Goal: Check status: Check status

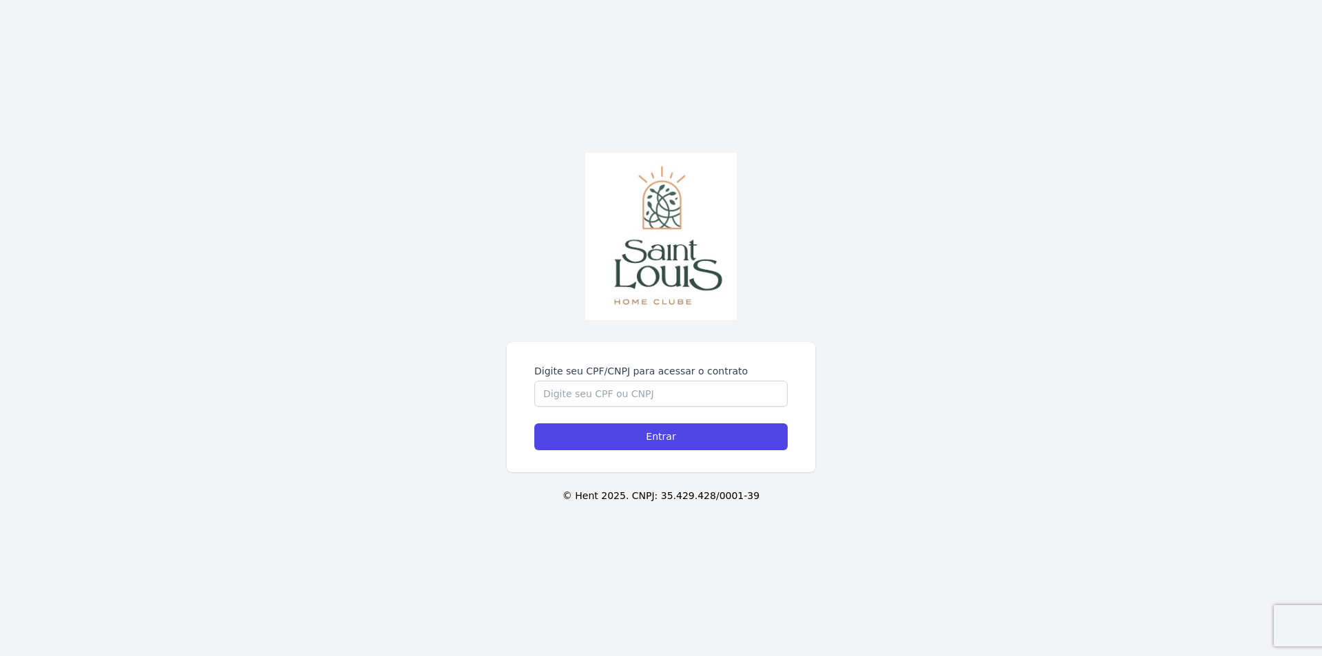
click at [592, 393] on input "Digite seu CPF/CNPJ para acessar o contrato" at bounding box center [660, 394] width 253 height 26
type input "02801234001"
click at [656, 440] on input "Entrar" at bounding box center [660, 437] width 253 height 27
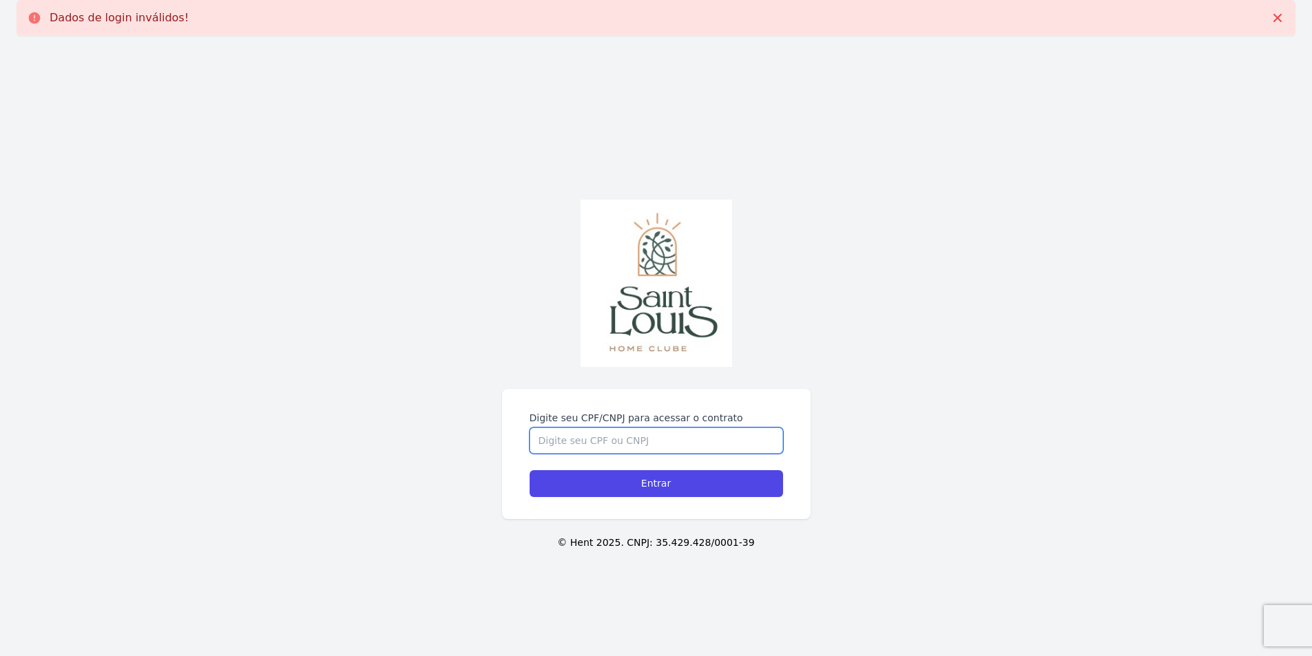
drag, startPoint x: 0, startPoint y: 0, endPoint x: 656, endPoint y: 440, distance: 789.6
click at [656, 440] on input "Digite seu CPF/CNPJ para acessar o contrato" at bounding box center [656, 441] width 253 height 26
type input "02801234001"
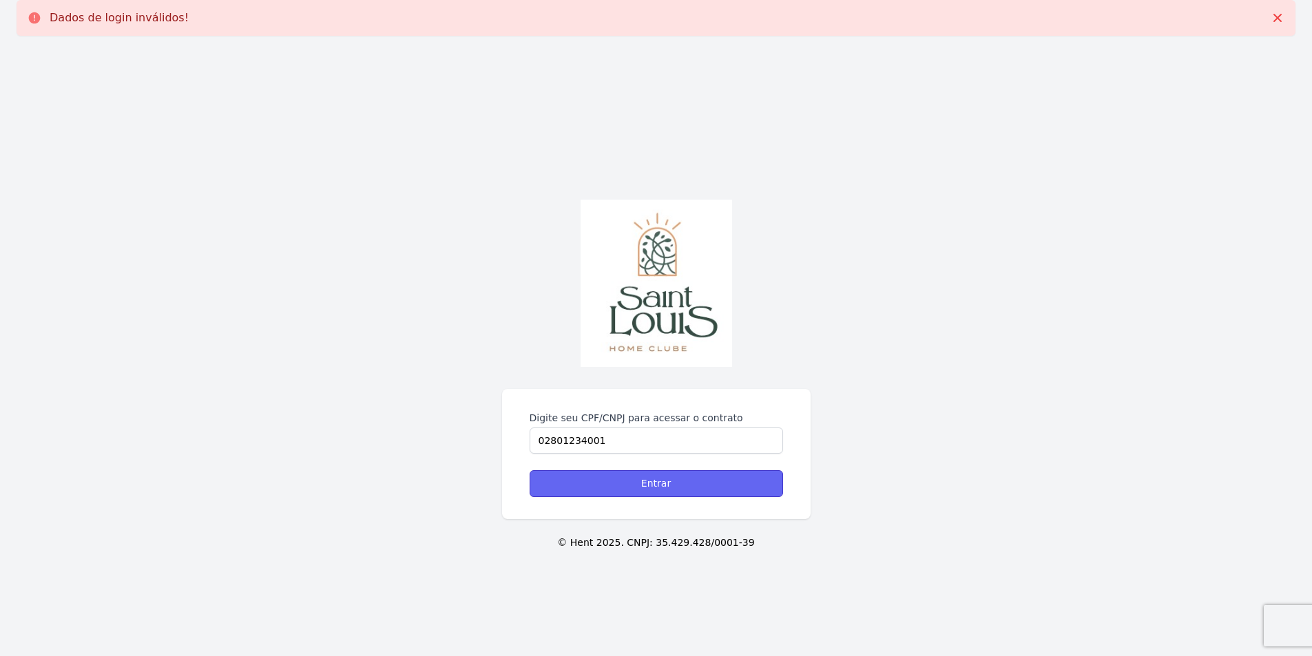
click at [650, 480] on input "Entrar" at bounding box center [656, 483] width 253 height 27
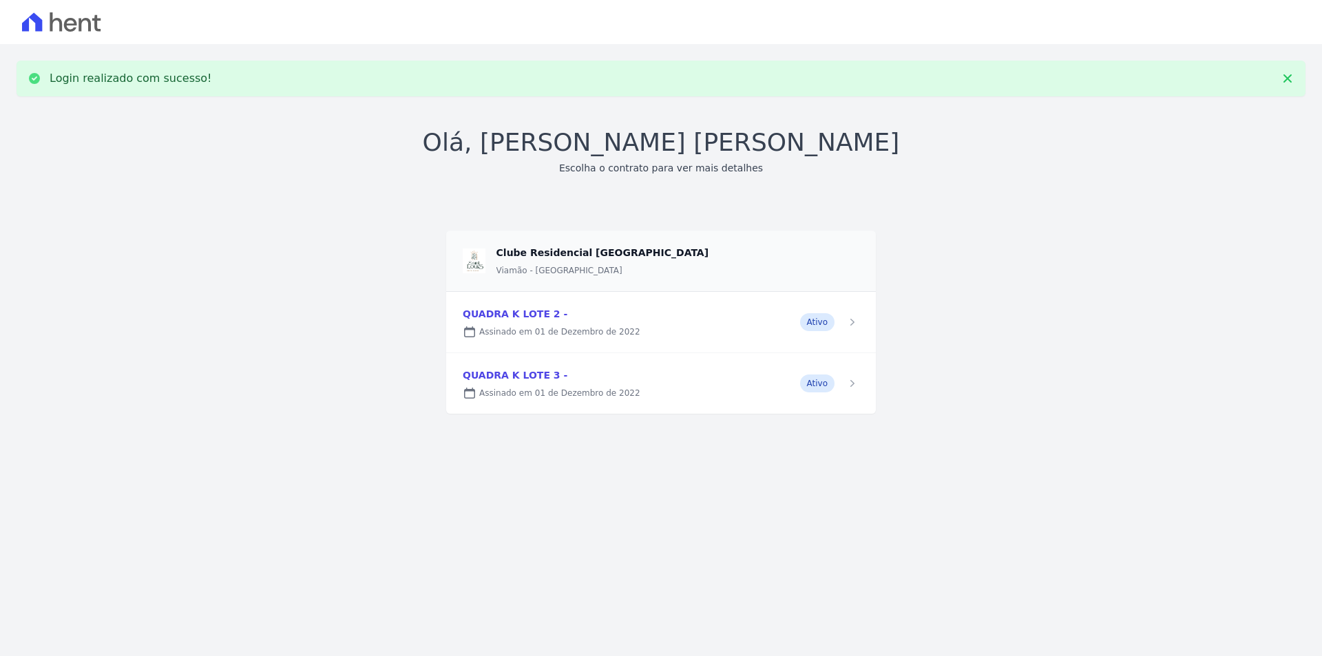
click at [552, 325] on link at bounding box center [661, 322] width 430 height 61
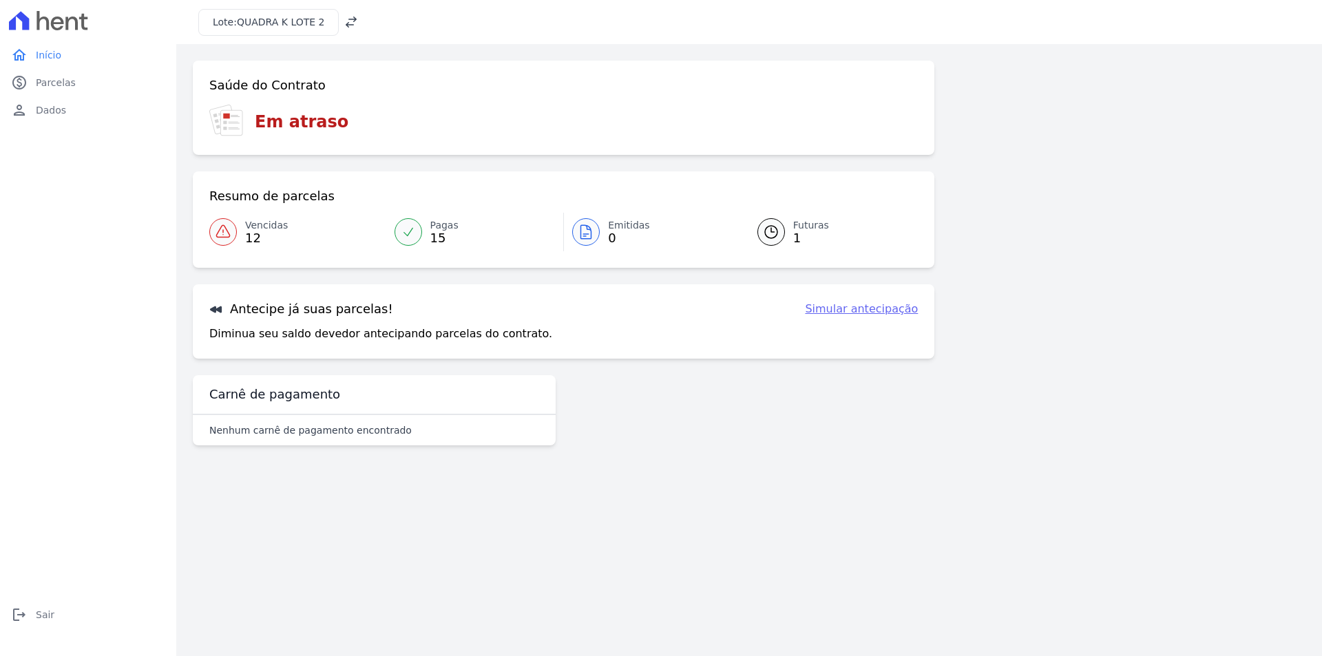
click at [253, 238] on span "12" at bounding box center [266, 238] width 43 height 11
